Goal: Navigation & Orientation: Find specific page/section

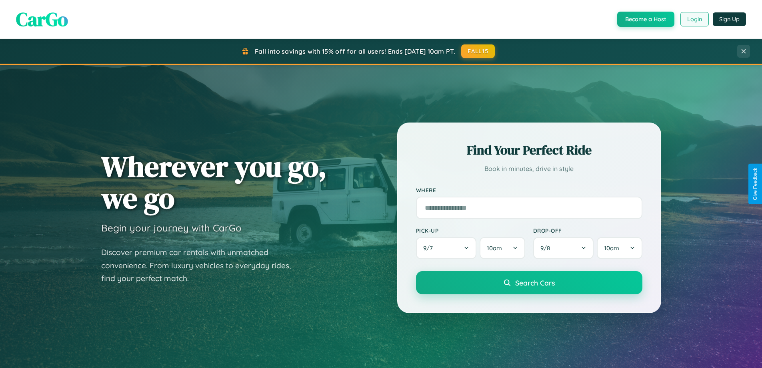
click at [694, 19] on button "Login" at bounding box center [695, 19] width 28 height 14
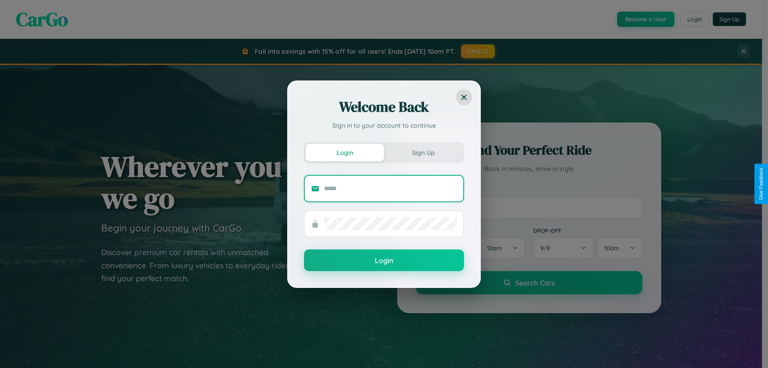
click at [391, 188] on input "text" at bounding box center [390, 188] width 133 height 13
type input "**********"
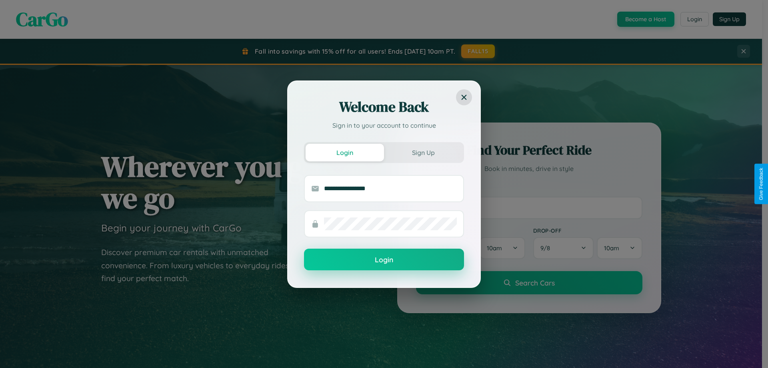
click at [384, 260] on button "Login" at bounding box center [384, 260] width 160 height 22
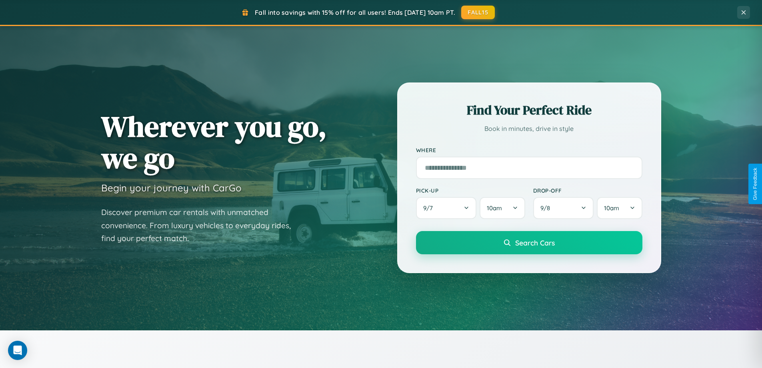
scroll to position [551, 0]
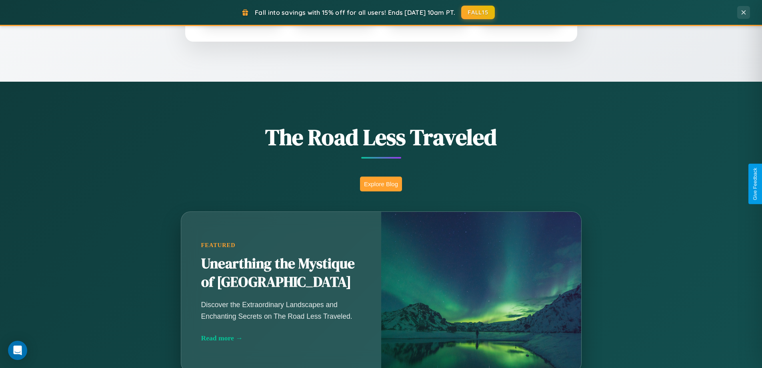
click at [381, 184] on button "Explore Blog" at bounding box center [381, 183] width 42 height 15
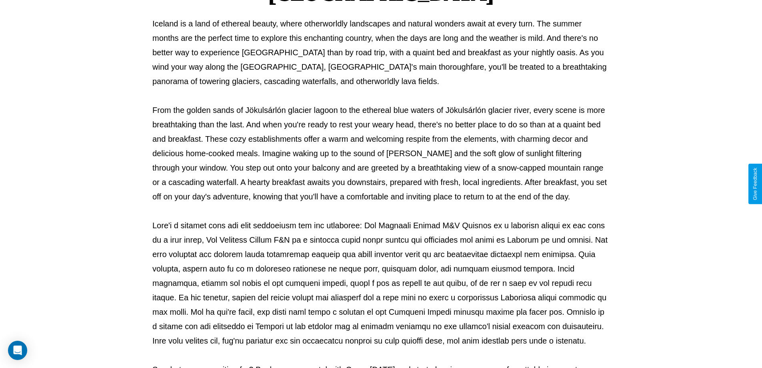
scroll to position [259, 0]
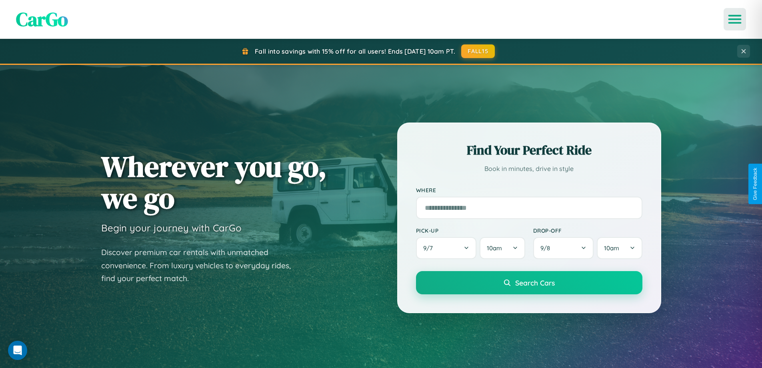
click at [735, 19] on icon "Open menu" at bounding box center [735, 19] width 12 height 7
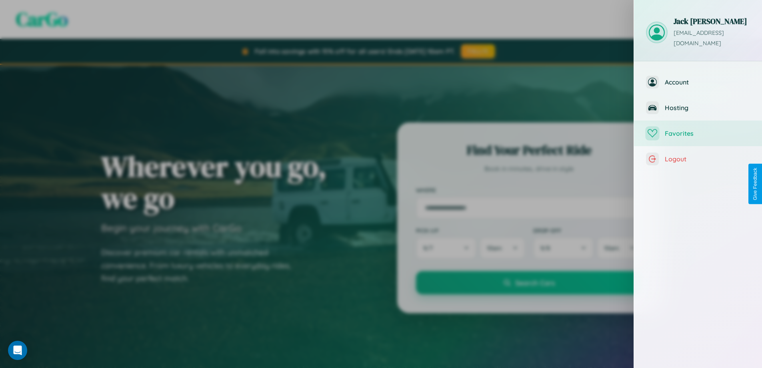
click at [698, 129] on span "Favorites" at bounding box center [707, 133] width 85 height 8
